Goal: Task Accomplishment & Management: Use online tool/utility

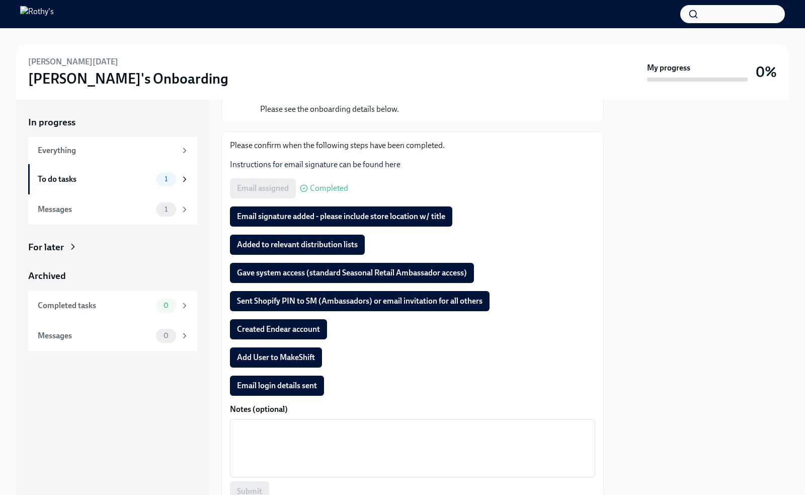
scroll to position [96, 0]
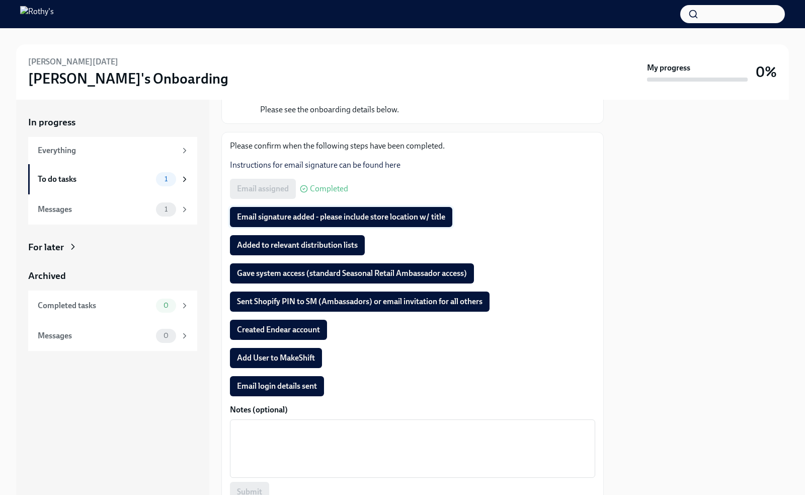
click at [293, 214] on span "Email signature added - please include store location w/ title" at bounding box center [341, 217] width 208 height 10
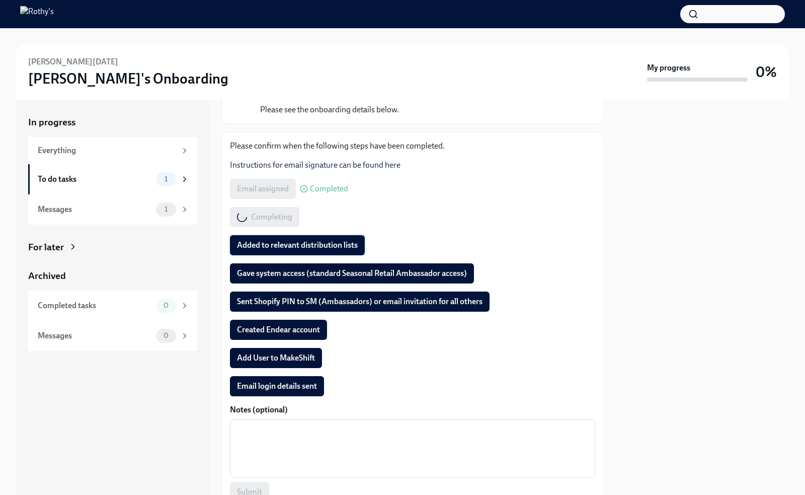
click at [299, 243] on span "Added to relevant distribution lists" at bounding box center [297, 245] width 121 height 10
click at [299, 269] on span "Gave system access (standard Seasonal Retail Ambassador access)" at bounding box center [352, 273] width 230 height 10
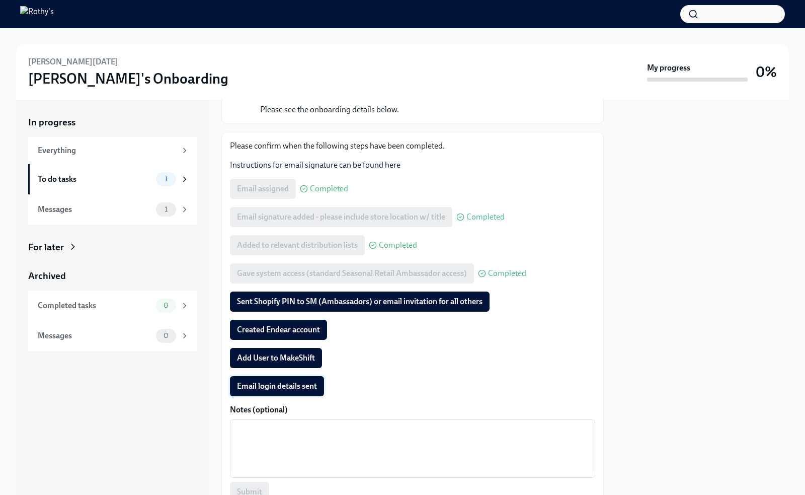
scroll to position [143, 0]
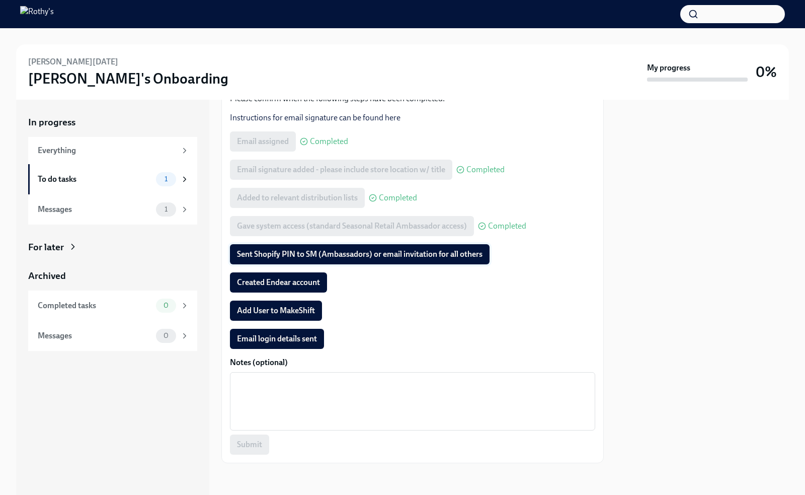
click at [293, 251] on span "Sent Shopify PIN to SM (Ambassadors) or email invitation for all others" at bounding box center [360, 254] width 246 height 10
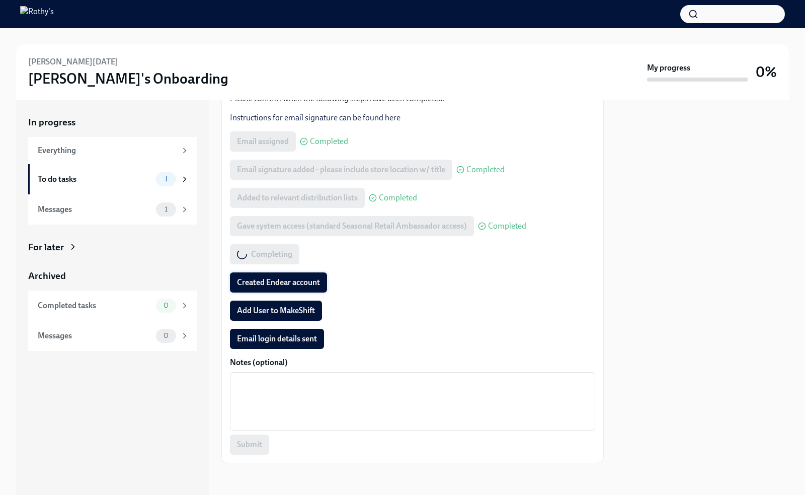
click at [284, 283] on span "Created Endear account" at bounding box center [278, 282] width 83 height 10
click at [279, 314] on span "Add User to MakeShift" at bounding box center [276, 311] width 78 height 10
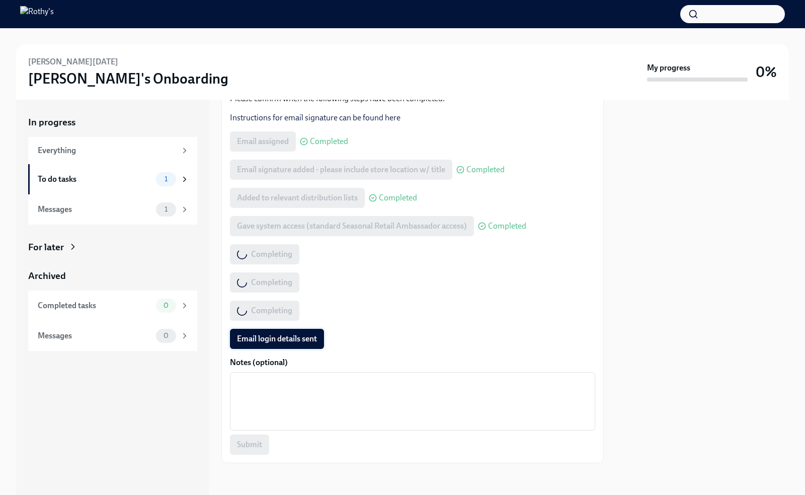
click at [279, 336] on span "Email login details sent" at bounding box center [277, 339] width 80 height 10
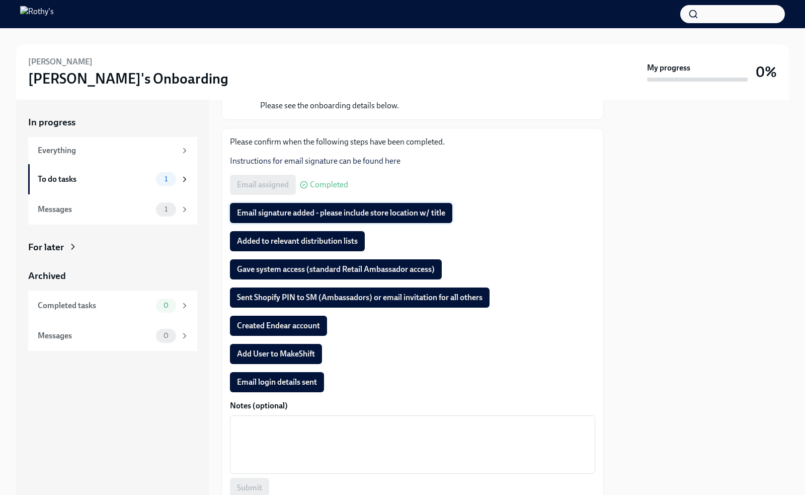
scroll to position [100, 0]
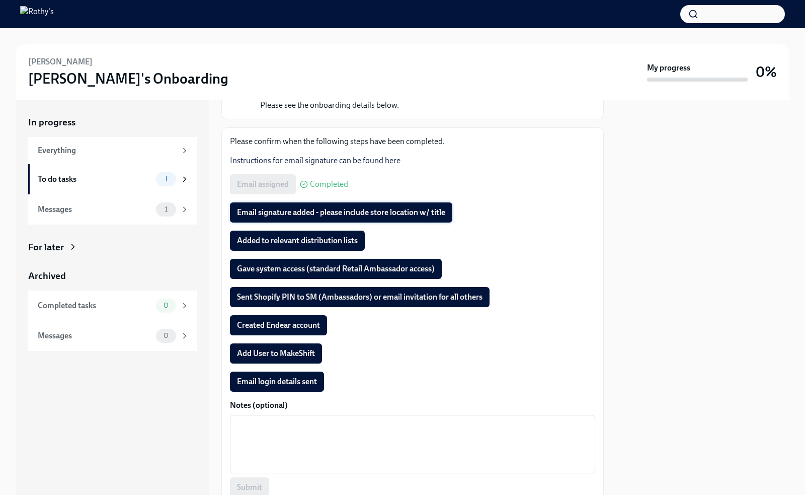
click at [307, 209] on span "Email signature added - please include store location w/ title" at bounding box center [341, 212] width 208 height 10
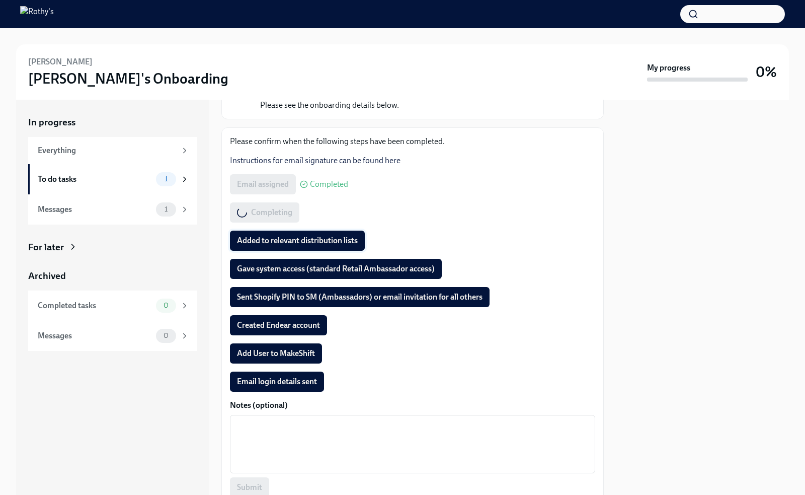
click at [281, 240] on span "Added to relevant distribution lists" at bounding box center [297, 241] width 121 height 10
click at [280, 267] on span "Gave system access (standard Retail Ambassador access)" at bounding box center [336, 269] width 198 height 10
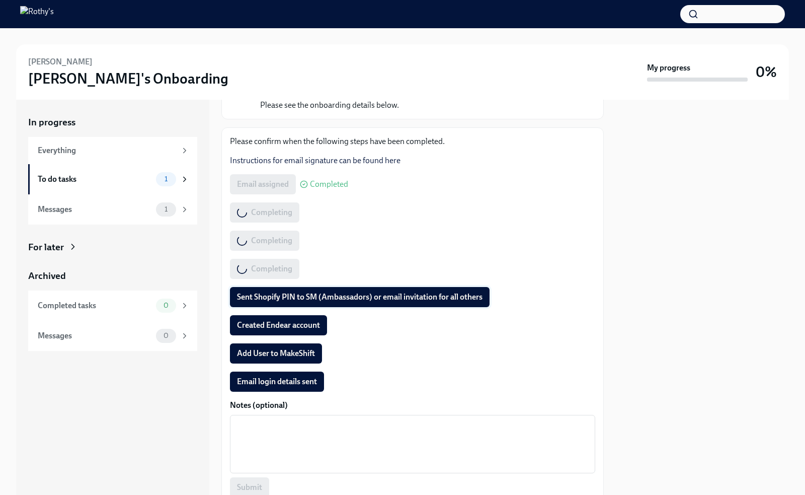
click at [272, 295] on span "Sent Shopify PIN to SM (Ambassadors) or email invitation for all others" at bounding box center [360, 297] width 246 height 10
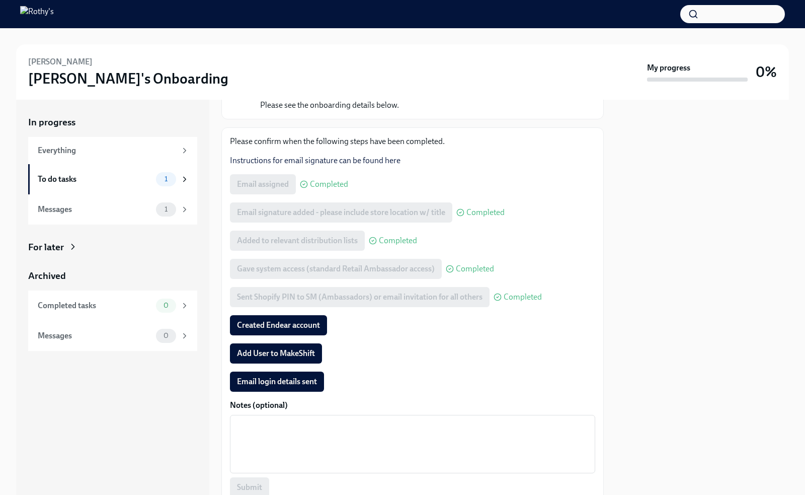
drag, startPoint x: 278, startPoint y: 324, endPoint x: 272, endPoint y: 330, distance: 8.5
click at [278, 324] on span "Created Endear account" at bounding box center [278, 325] width 83 height 10
click at [258, 348] on span "Add User to MakeShift" at bounding box center [276, 353] width 78 height 10
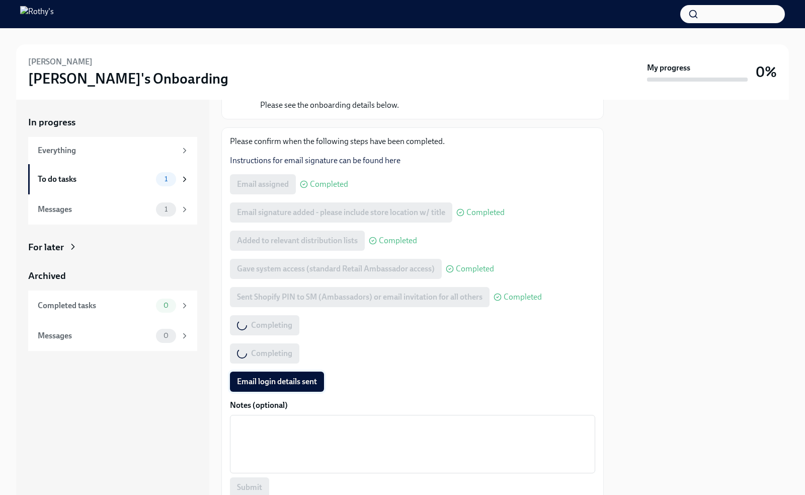
click at [275, 384] on span "Email login details sent" at bounding box center [277, 382] width 80 height 10
